Goal: Check status

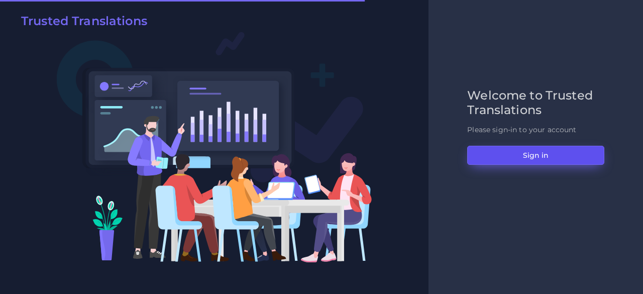
click at [538, 158] on button "Sign in" at bounding box center [535, 155] width 137 height 19
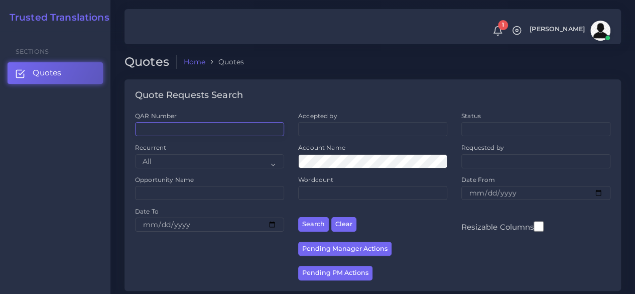
click at [213, 128] on input "QAR Number" at bounding box center [209, 129] width 149 height 14
paste input "QAR124733"
type input "QAR124733"
click at [298, 217] on button "Search" at bounding box center [313, 224] width 31 height 15
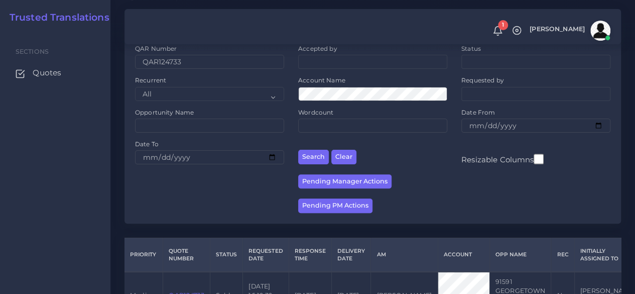
scroll to position [138, 0]
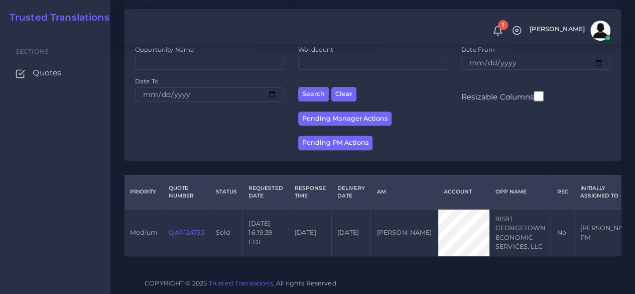
click at [188, 216] on td "QAR124733" at bounding box center [186, 232] width 47 height 47
click at [186, 229] on link "QAR124733" at bounding box center [186, 233] width 35 height 8
